Goal: Navigation & Orientation: Go to known website

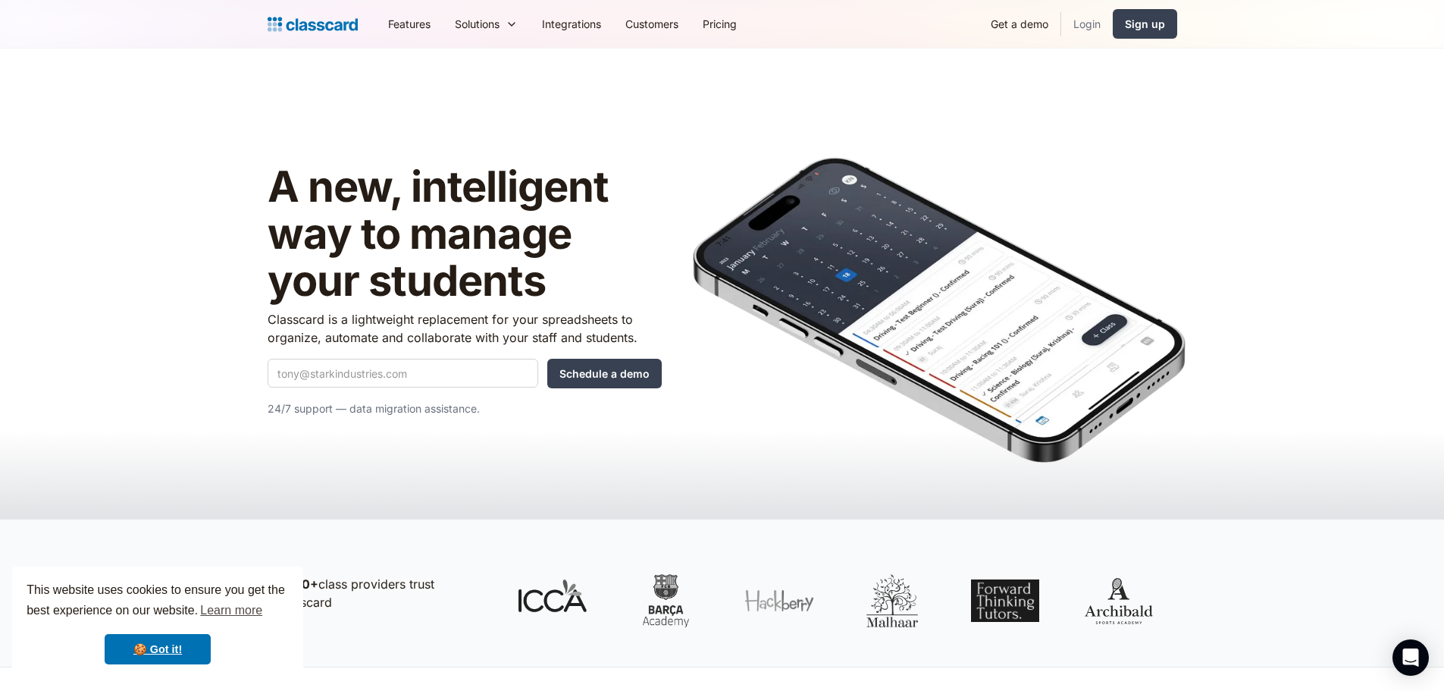
click at [1099, 24] on link "Login" at bounding box center [1087, 24] width 52 height 34
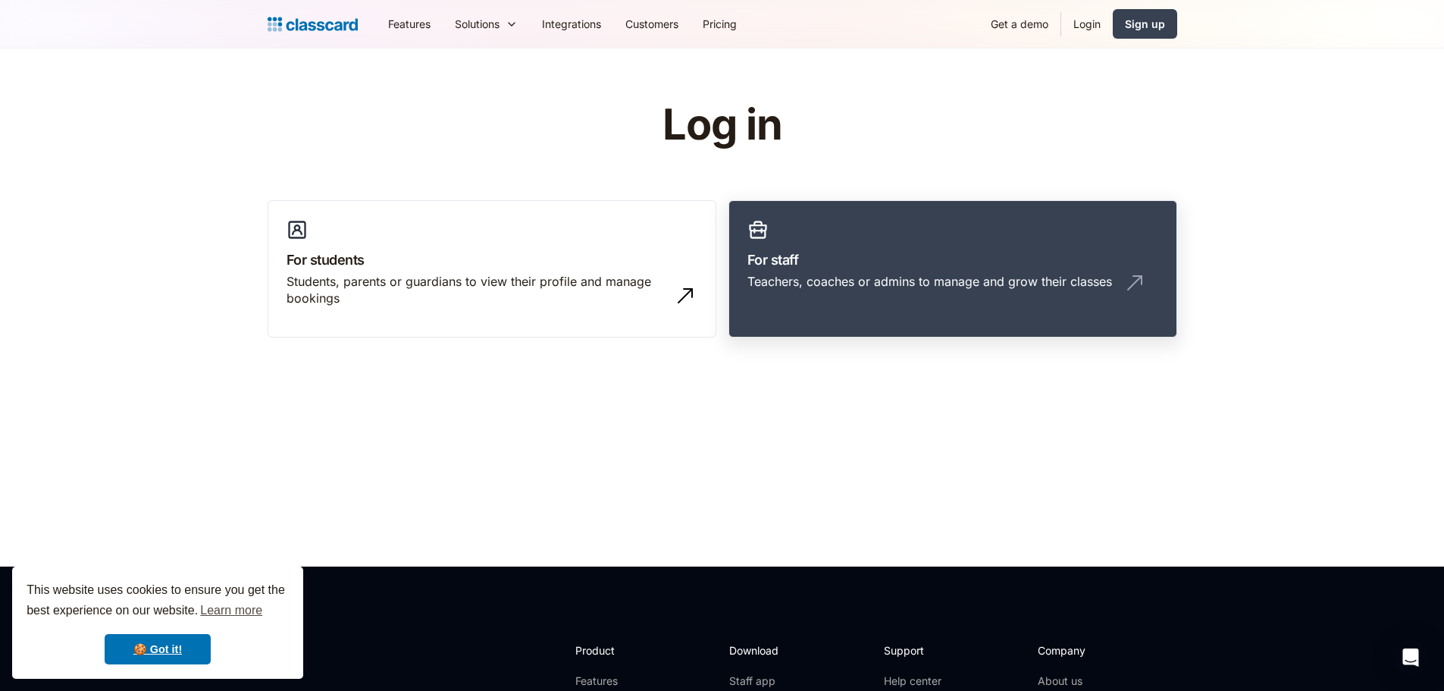
click at [936, 292] on div "Teachers, coaches or admins to manage and grow their classes" at bounding box center [952, 287] width 411 height 29
